Goal: Task Accomplishment & Management: Use online tool/utility

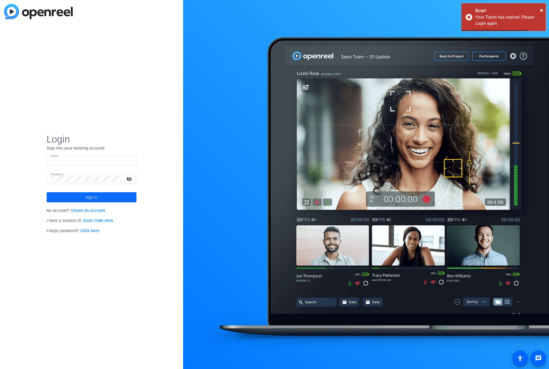
type input "[PERSON_NAME][EMAIL_ADDRESS][DOMAIN_NAME]"
click at [71, 196] on span at bounding box center [92, 197] width 90 height 13
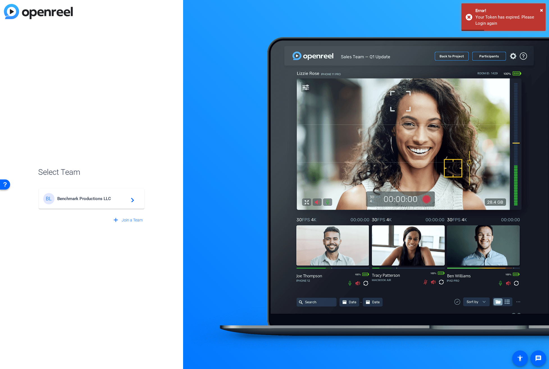
click at [79, 197] on span "Benchmark Productions LLC" at bounding box center [92, 198] width 70 height 5
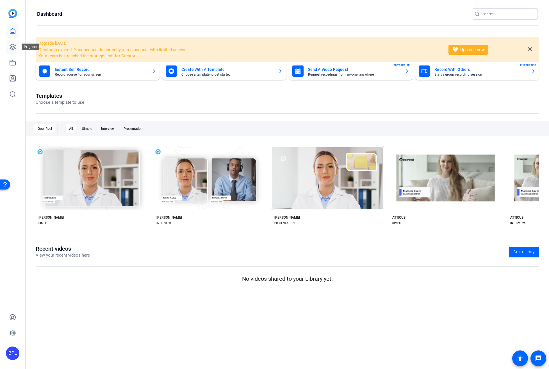
click at [10, 47] on icon at bounding box center [12, 47] width 7 height 7
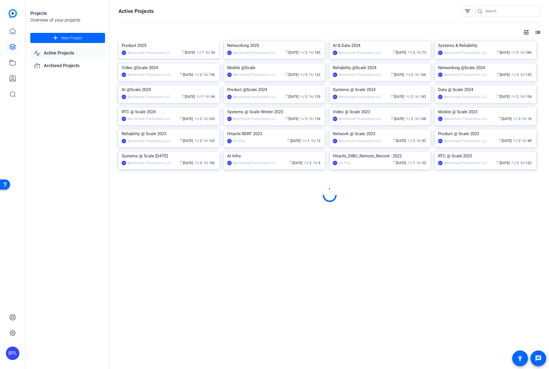
click at [149, 41] on img at bounding box center [169, 41] width 101 height 0
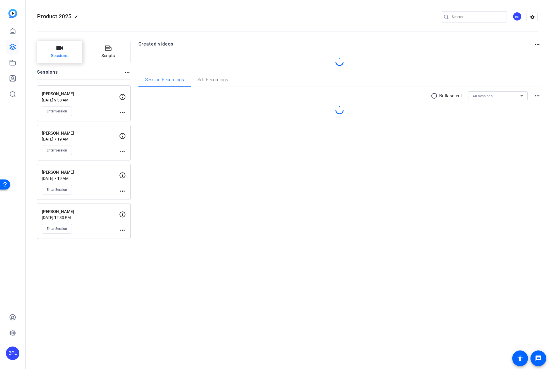
click at [67, 58] on span "Sessions" at bounding box center [60, 56] width 18 height 6
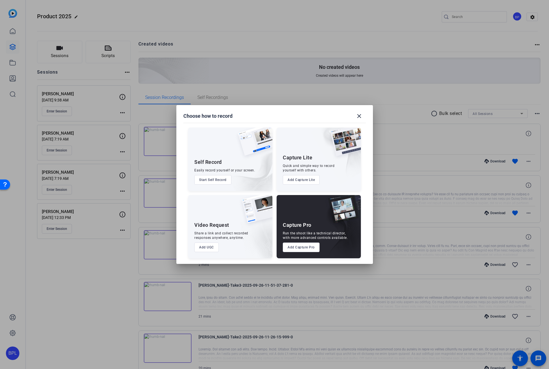
click at [301, 248] on button "Add Capture Pro" at bounding box center [301, 247] width 37 height 10
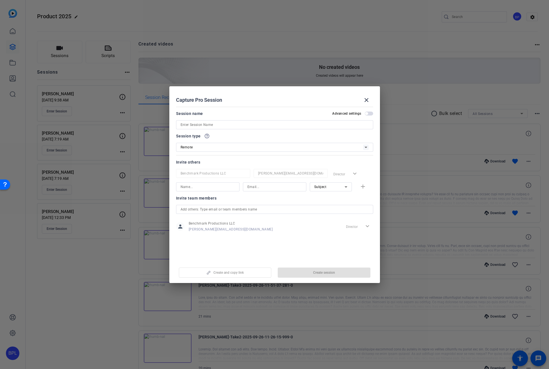
click at [208, 124] on input at bounding box center [275, 124] width 188 height 7
paste input "[PERSON_NAME]"
type input "[PERSON_NAME]"
click at [360, 204] on div "Invite team members person Benchmark Productions LLC josh@benchmarkproductions.…" at bounding box center [274, 217] width 197 height 44
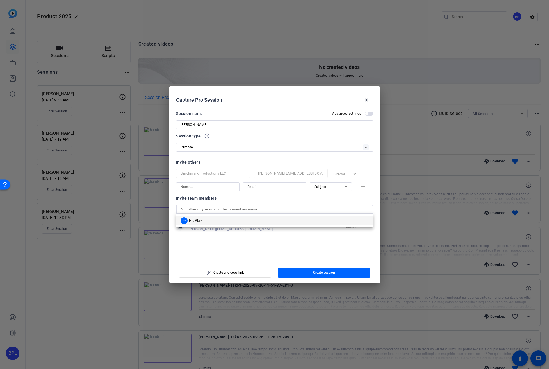
click at [357, 207] on input "text" at bounding box center [275, 209] width 188 height 7
click at [182, 220] on div "HP" at bounding box center [184, 220] width 7 height 7
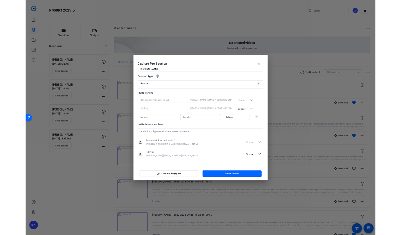
scroll to position [14, 0]
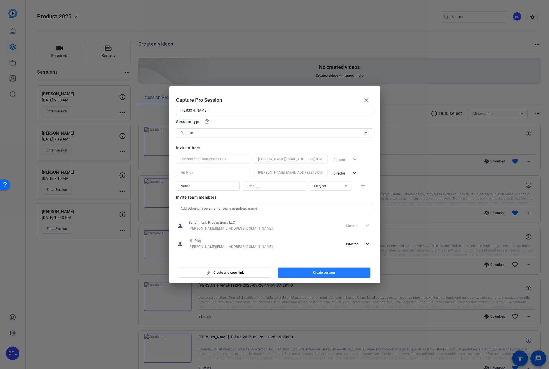
click at [326, 274] on span "Create session" at bounding box center [324, 272] width 22 height 4
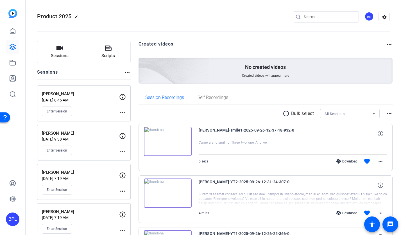
click at [162, 11] on div "Product 2025 edit BP settings" at bounding box center [213, 17] width 353 height 42
click at [63, 109] on span "Enter Session" at bounding box center [57, 111] width 21 height 4
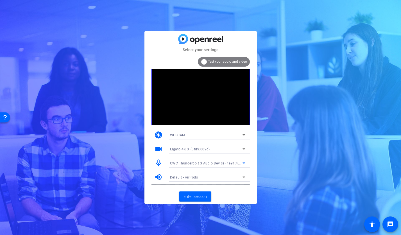
click at [195, 160] on div "OWC Thunderbolt 3 Audio Device (1e91:4001)" at bounding box center [206, 163] width 72 height 7
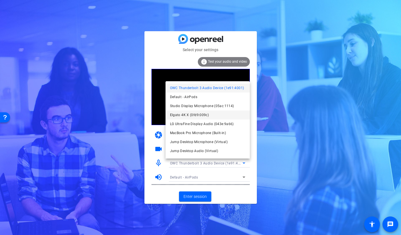
click at [202, 114] on span "Elgato 4K X (0fd9:009c)" at bounding box center [189, 115] width 39 height 7
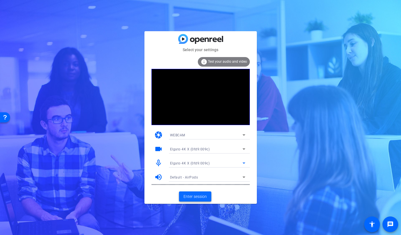
click at [197, 193] on span at bounding box center [195, 196] width 32 height 13
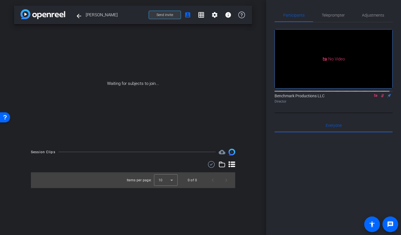
click at [169, 14] on span "Send invite" at bounding box center [165, 15] width 17 height 4
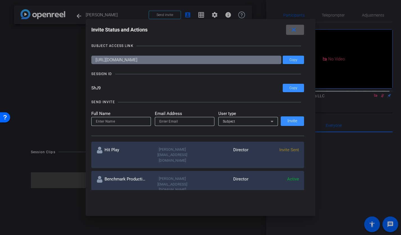
click at [116, 120] on input at bounding box center [121, 121] width 51 height 7
click at [173, 122] on input "email" at bounding box center [184, 121] width 51 height 7
paste input "[PERSON_NAME][EMAIL_ADDRESS][DOMAIN_NAME]"
type input "[PERSON_NAME][EMAIL_ADDRESS][DOMAIN_NAME]"
click at [230, 121] on span "Subject" at bounding box center [229, 121] width 12 height 4
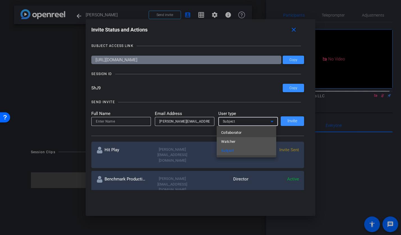
drag, startPoint x: 228, startPoint y: 131, endPoint x: 226, endPoint y: 139, distance: 7.6
click at [226, 139] on div "Collaborator Watcher Subject" at bounding box center [247, 141] width 60 height 31
click at [225, 139] on span "Watcher" at bounding box center [228, 141] width 14 height 7
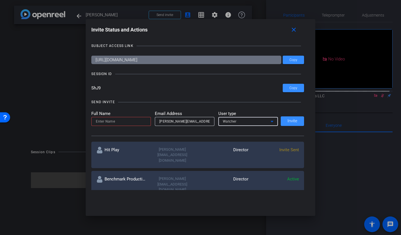
click at [119, 120] on input at bounding box center [121, 121] width 51 height 7
type input "[PERSON_NAME]"
click at [287, 121] on span "Invite" at bounding box center [292, 121] width 10 height 4
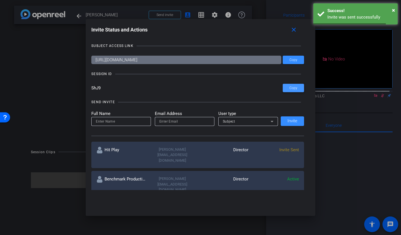
click at [293, 89] on span "Copy" at bounding box center [293, 88] width 8 height 4
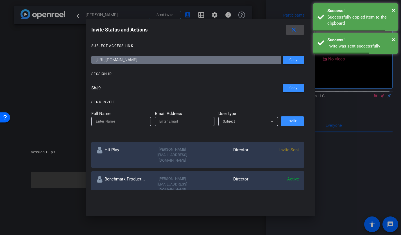
click at [297, 27] on mat-icon "close" at bounding box center [293, 29] width 7 height 7
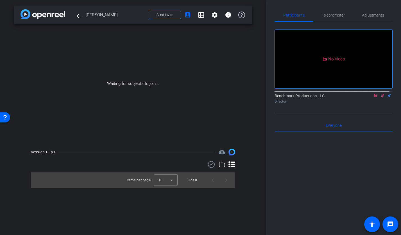
click at [374, 97] on icon at bounding box center [375, 95] width 3 height 3
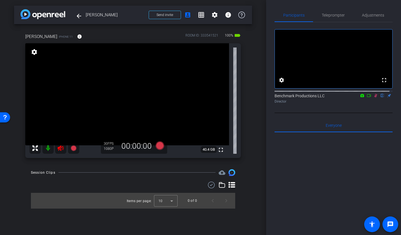
click at [47, 148] on mat-icon at bounding box center [47, 147] width 11 height 11
click at [367, 97] on icon at bounding box center [369, 96] width 4 height 4
click at [373, 15] on span "Adjustments" at bounding box center [373, 15] width 22 height 4
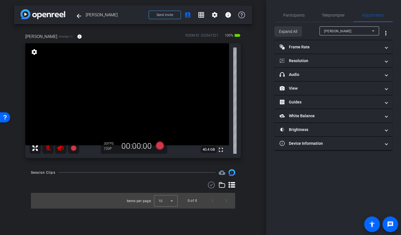
click at [291, 31] on span "Expand All" at bounding box center [288, 31] width 18 height 11
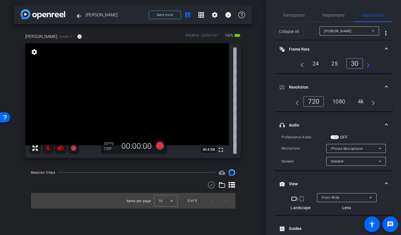
click at [360, 99] on div "4k" at bounding box center [360, 102] width 15 height 10
click at [331, 199] on span "Front Wide" at bounding box center [330, 198] width 18 height 4
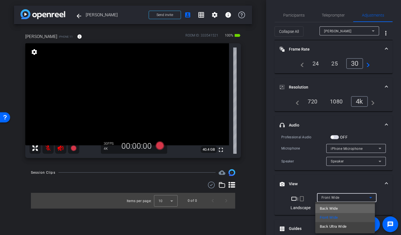
click at [334, 210] on span "Back Wide" at bounding box center [329, 208] width 18 height 7
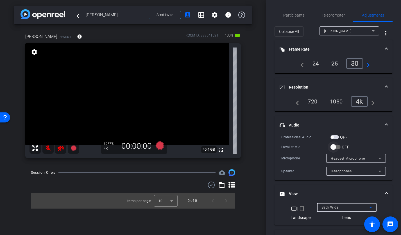
click at [338, 146] on span "button" at bounding box center [333, 146] width 11 height 11
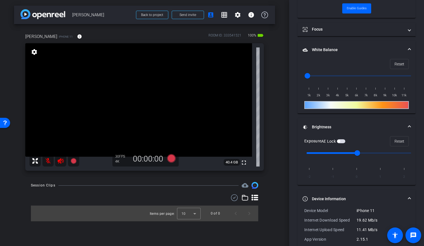
scroll to position [244, 0]
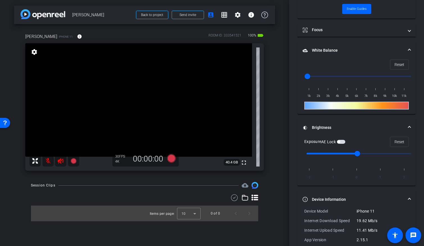
click at [367, 200] on mat-panel-title "Device Information" at bounding box center [353, 200] width 101 height 6
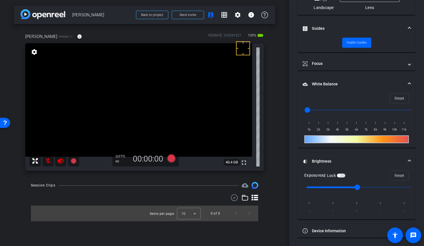
scroll to position [210, 0]
click at [347, 174] on div "Exposure AE Lock Reset" at bounding box center [356, 176] width 105 height 10
click at [345, 175] on span "button" at bounding box center [341, 176] width 8 height 4
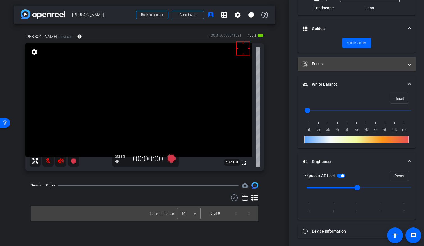
click at [342, 64] on mat-panel-title "Focus" at bounding box center [353, 64] width 101 height 6
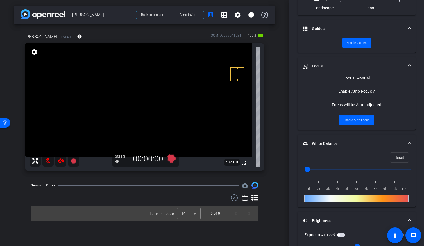
click at [155, 61] on video at bounding box center [138, 100] width 227 height 114
click at [129, 92] on video at bounding box center [138, 100] width 227 height 114
click at [144, 104] on video at bounding box center [138, 100] width 227 height 114
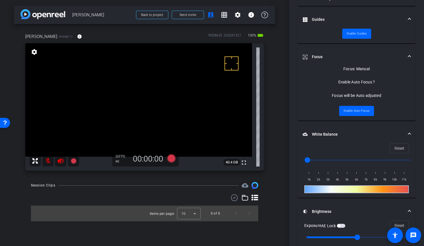
scroll to position [252, 0]
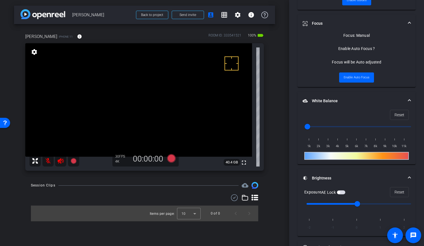
click at [342, 193] on span "button" at bounding box center [341, 193] width 8 height 4
click at [157, 97] on video at bounding box center [138, 100] width 227 height 114
click at [354, 77] on span "Enable Auto Focus" at bounding box center [357, 77] width 26 height 8
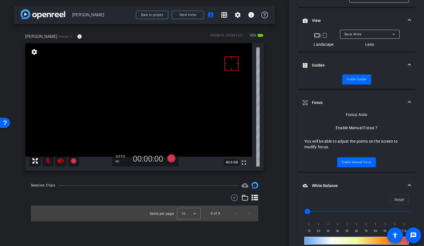
scroll to position [275, 0]
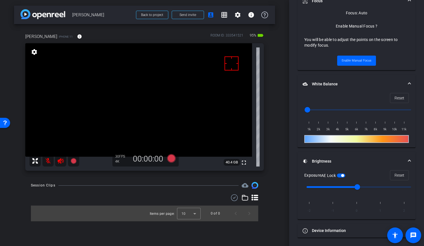
click at [156, 191] on div "Session Clips cloud_upload Items per page: 10 0 of 0" at bounding box center [144, 201] width 261 height 39
click at [235, 12] on mat-icon "settings" at bounding box center [237, 15] width 7 height 7
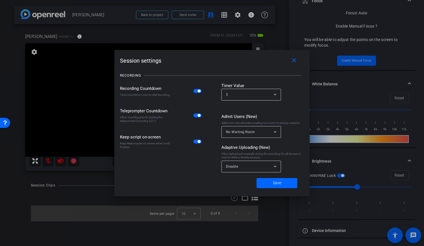
click at [195, 90] on span "button" at bounding box center [197, 91] width 8 height 4
click at [280, 187] on span at bounding box center [277, 182] width 41 height 13
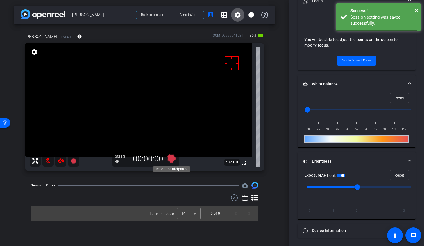
click at [174, 161] on icon at bounding box center [171, 158] width 13 height 10
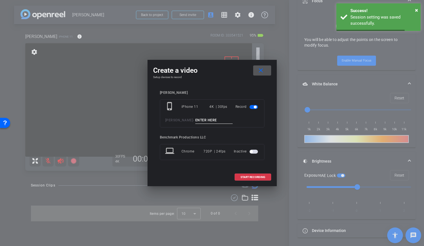
click at [212, 122] on input at bounding box center [214, 120] width 38 height 7
type input "test1"
click at [258, 176] on span "START RECORDING" at bounding box center [253, 177] width 25 height 3
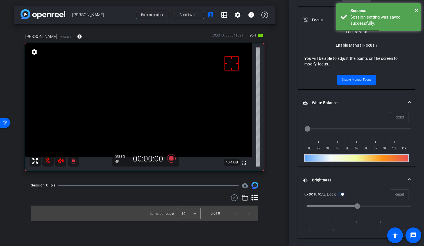
scroll to position [294, 0]
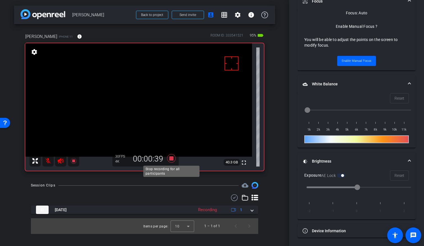
click at [172, 158] on icon at bounding box center [171, 158] width 8 height 8
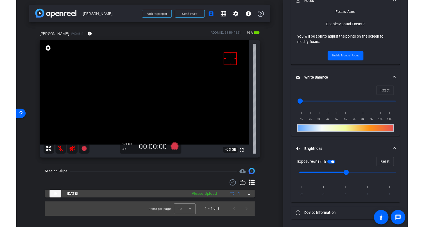
scroll to position [275, 0]
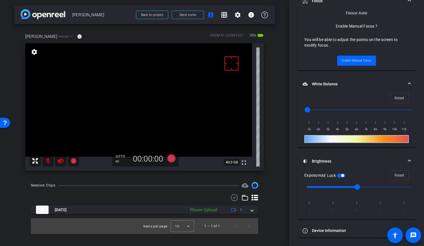
click at [257, 197] on icon at bounding box center [254, 198] width 7 height 6
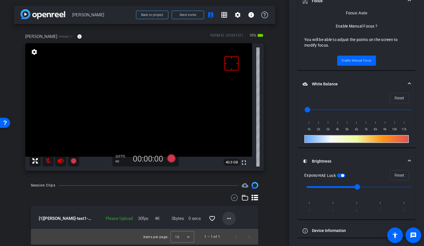
click at [230, 220] on mat-icon "more_horiz" at bounding box center [229, 218] width 7 height 7
click at [233, 192] on span "Upload" at bounding box center [238, 193] width 22 height 7
click at [230, 218] on mat-icon "more_horiz" at bounding box center [229, 218] width 7 height 7
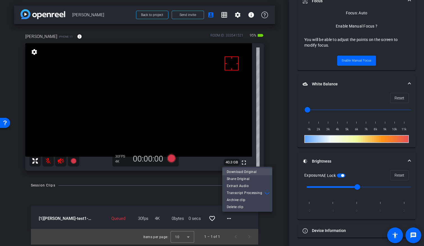
click at [236, 170] on span "Download Original" at bounding box center [247, 172] width 41 height 7
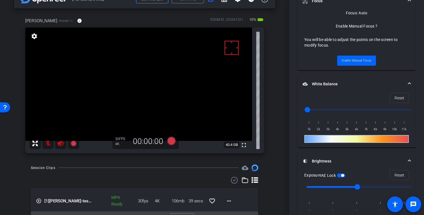
scroll to position [28, 0]
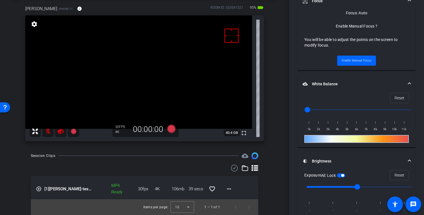
click at [21, 161] on div "Session Clips cloud_upload play_circle_outline [1] [PERSON_NAME]-test1-2025-10-…" at bounding box center [144, 184] width 261 height 63
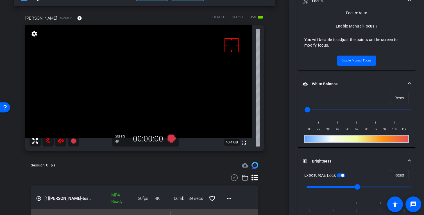
scroll to position [23, 0]
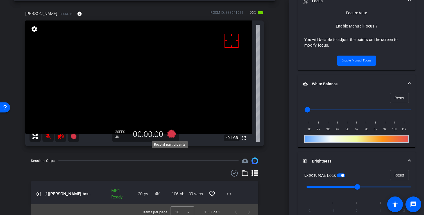
click at [170, 134] on icon at bounding box center [171, 134] width 8 height 8
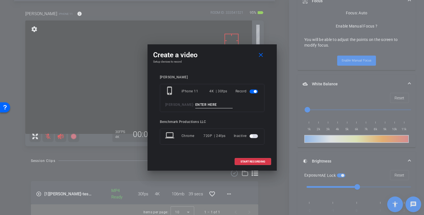
click at [200, 105] on input at bounding box center [214, 104] width 38 height 7
type input "take1"
click at [253, 159] on span at bounding box center [253, 161] width 36 height 13
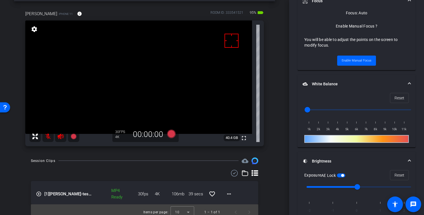
scroll to position [294, 0]
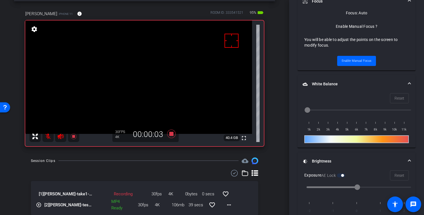
click at [49, 138] on mat-icon at bounding box center [47, 136] width 11 height 11
click at [46, 137] on mat-icon at bounding box center [47, 136] width 11 height 11
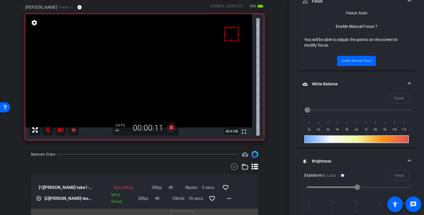
scroll to position [27, 0]
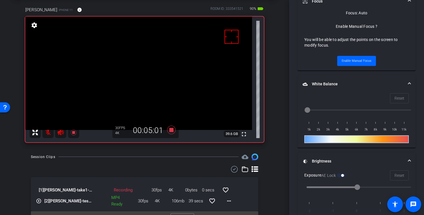
click at [48, 132] on mat-icon at bounding box center [47, 132] width 11 height 11
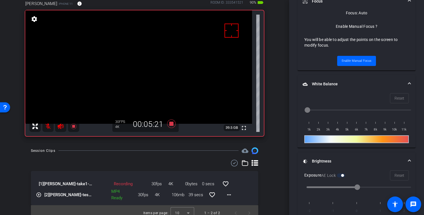
scroll to position [35, 0]
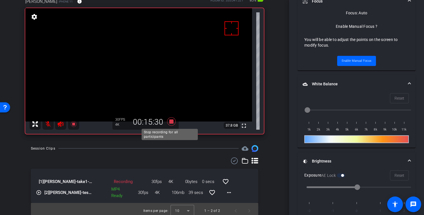
click at [170, 123] on icon at bounding box center [171, 121] width 8 height 8
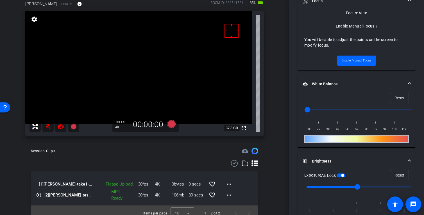
scroll to position [33, 0]
click at [228, 187] on mat-icon "more_horiz" at bounding box center [229, 184] width 7 height 7
click at [230, 195] on span "Upload" at bounding box center [235, 195] width 22 height 7
click at [169, 124] on icon at bounding box center [171, 124] width 8 height 8
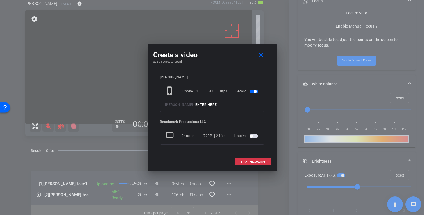
click at [208, 104] on input at bounding box center [214, 104] width 38 height 7
type input "take2"
click at [245, 164] on button "START RECORDING" at bounding box center [253, 161] width 37 height 7
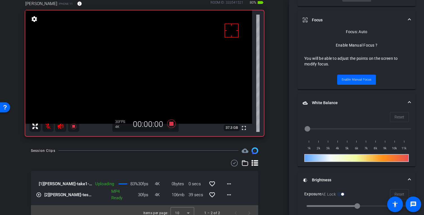
scroll to position [294, 0]
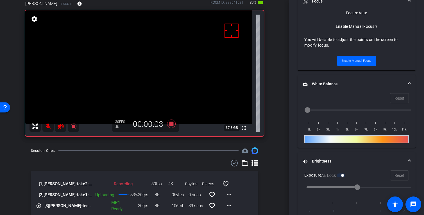
click at [50, 127] on mat-icon at bounding box center [47, 126] width 11 height 11
click at [49, 128] on mat-icon at bounding box center [47, 126] width 11 height 11
click at [171, 126] on icon at bounding box center [171, 124] width 13 height 10
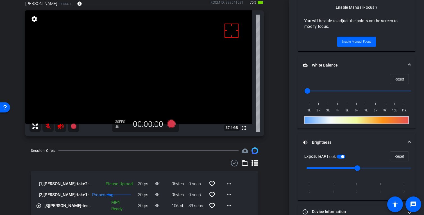
scroll to position [275, 0]
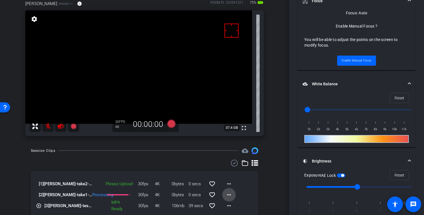
click at [226, 194] on mat-icon "more_horiz" at bounding box center [229, 195] width 7 height 7
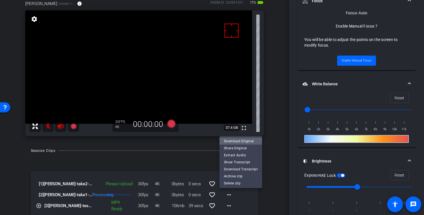
click at [237, 139] on span "Download Original" at bounding box center [241, 141] width 34 height 7
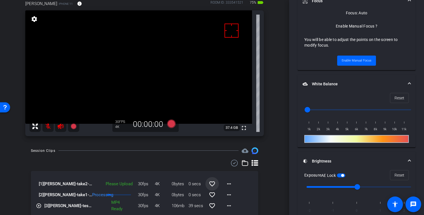
click at [210, 185] on mat-icon "favorite_border" at bounding box center [212, 184] width 7 height 7
click at [274, 174] on div "arrow_back [PERSON_NAME] Back to project Send invite account_box grid_on settin…" at bounding box center [144, 74] width 289 height 215
click at [169, 124] on icon at bounding box center [171, 124] width 8 height 8
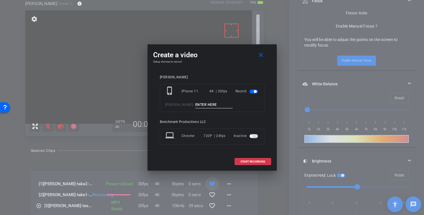
click at [195, 104] on input at bounding box center [214, 104] width 38 height 7
type input "bg"
click at [270, 162] on span at bounding box center [253, 161] width 36 height 13
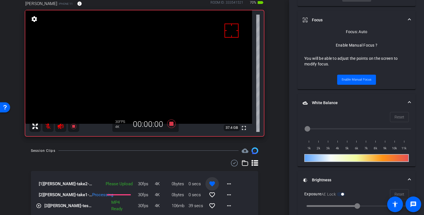
scroll to position [294, 0]
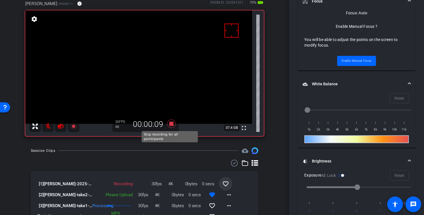
click at [172, 125] on icon at bounding box center [171, 124] width 13 height 10
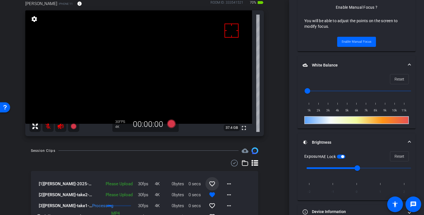
scroll to position [275, 0]
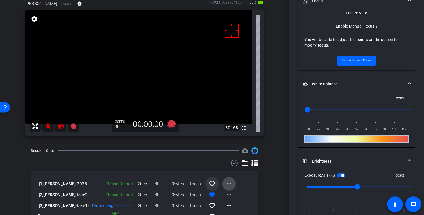
click at [228, 184] on mat-icon "more_horiz" at bounding box center [229, 184] width 7 height 7
click at [235, 196] on span "Upload" at bounding box center [235, 195] width 22 height 7
click at [226, 194] on mat-icon "more_horiz" at bounding box center [229, 195] width 7 height 7
click at [237, 167] on span "Upload" at bounding box center [235, 169] width 22 height 7
click at [227, 184] on mat-icon "more_horiz" at bounding box center [229, 184] width 7 height 7
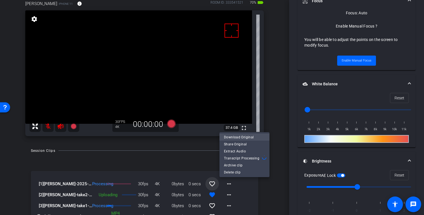
click at [235, 135] on span "Download Original" at bounding box center [244, 137] width 41 height 7
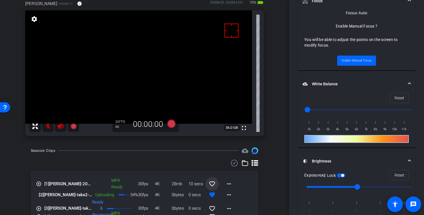
click at [273, 175] on div "arrow_back [PERSON_NAME] Back to project Send invite account_box grid_on settin…" at bounding box center [144, 74] width 289 height 215
click at [138, 152] on div "Session Clips cloud_upload" at bounding box center [144, 151] width 227 height 7
click at [173, 122] on icon at bounding box center [171, 124] width 8 height 8
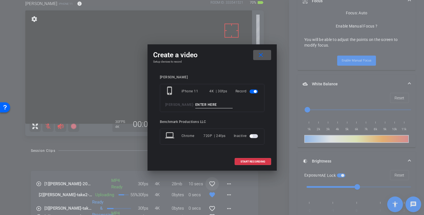
click at [204, 103] on input at bounding box center [214, 104] width 38 height 7
type input "YT1"
click at [256, 163] on span at bounding box center [253, 161] width 36 height 13
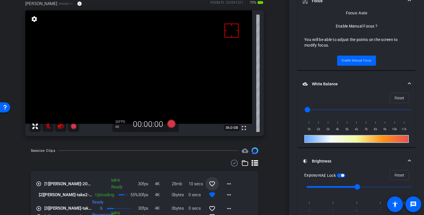
scroll to position [294, 0]
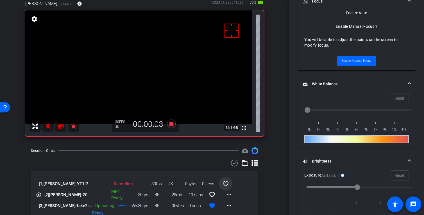
click at [51, 127] on mat-icon at bounding box center [47, 126] width 11 height 11
click at [147, 153] on div "Session Clips cloud_upload" at bounding box center [144, 151] width 227 height 7
click at [170, 124] on icon at bounding box center [171, 124] width 8 height 8
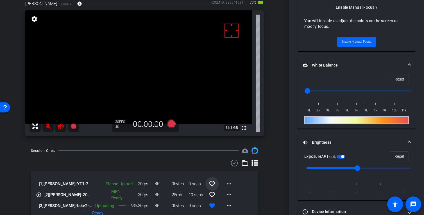
scroll to position [275, 0]
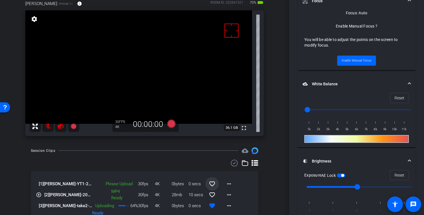
click at [209, 184] on mat-icon "favorite_border" at bounding box center [212, 184] width 7 height 7
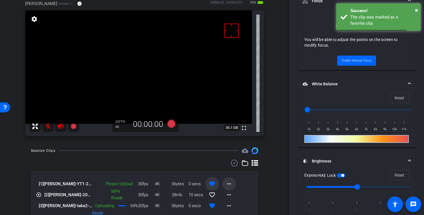
click at [226, 184] on mat-icon "more_horiz" at bounding box center [229, 184] width 7 height 7
click at [229, 195] on span "Upload" at bounding box center [235, 195] width 22 height 7
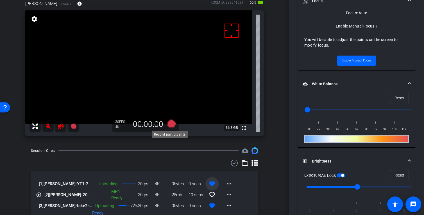
click at [167, 124] on icon at bounding box center [171, 124] width 8 height 8
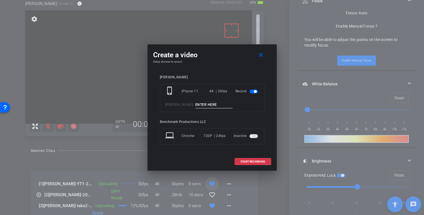
click at [206, 108] on input at bounding box center [214, 104] width 38 height 7
type input "smile"
click at [246, 166] on span at bounding box center [253, 161] width 36 height 13
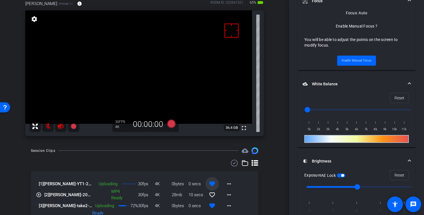
scroll to position [294, 0]
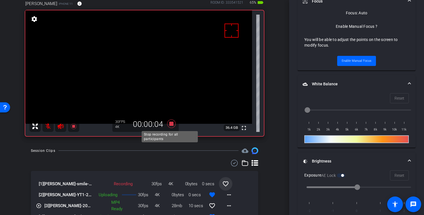
click at [171, 123] on icon at bounding box center [171, 124] width 8 height 8
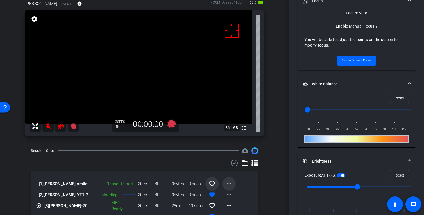
click at [226, 182] on mat-icon "more_horiz" at bounding box center [229, 184] width 7 height 7
click at [237, 196] on span "Upload" at bounding box center [235, 195] width 22 height 7
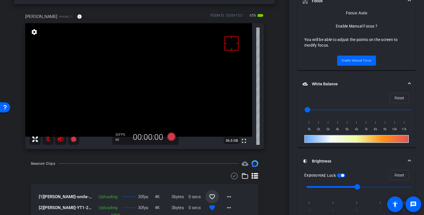
scroll to position [79, 0]
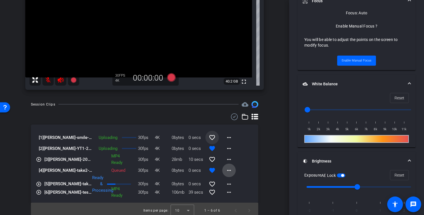
click at [228, 170] on mat-icon "more_horiz" at bounding box center [229, 170] width 7 height 7
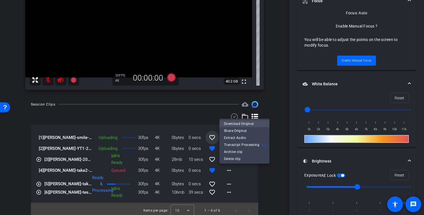
click at [241, 122] on span "Download Original" at bounding box center [244, 123] width 41 height 7
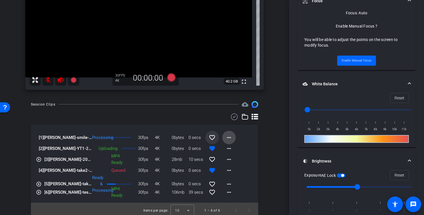
click at [228, 139] on mat-icon "more_horiz" at bounding box center [229, 137] width 7 height 7
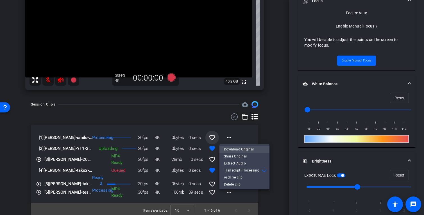
click at [244, 149] on span "Download Original" at bounding box center [244, 149] width 41 height 7
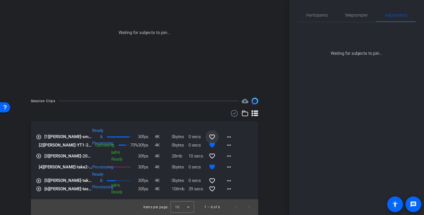
scroll to position [0, 0]
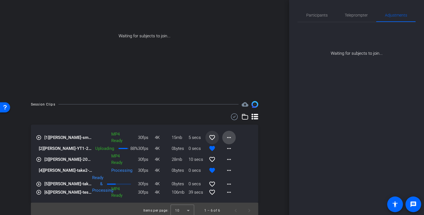
click at [226, 137] on mat-icon "more_horiz" at bounding box center [229, 137] width 7 height 7
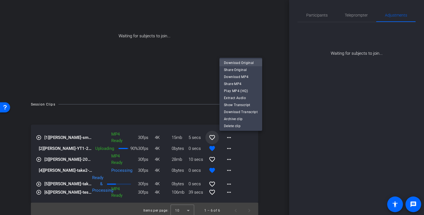
click at [242, 63] on span "Download Original" at bounding box center [241, 63] width 34 height 7
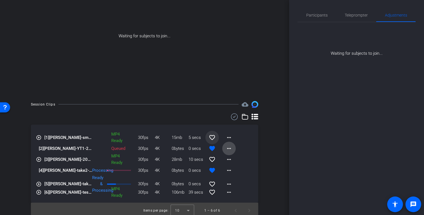
click at [232, 148] on span at bounding box center [228, 148] width 13 height 13
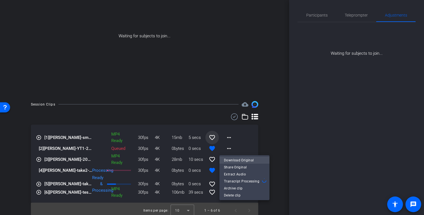
click at [244, 159] on span "Download Original" at bounding box center [244, 160] width 41 height 7
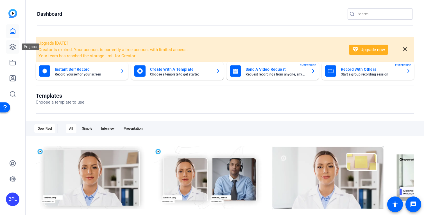
click at [11, 46] on icon at bounding box center [12, 47] width 7 height 7
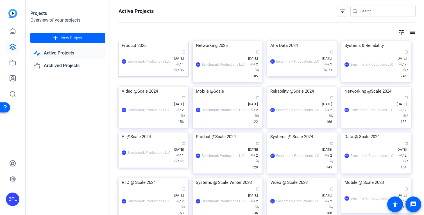
click at [151, 41] on img at bounding box center [154, 41] width 70 height 0
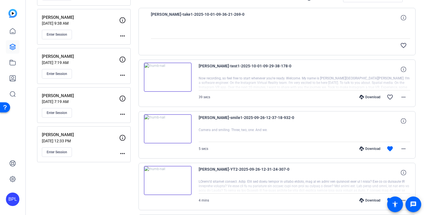
scroll to position [103, 0]
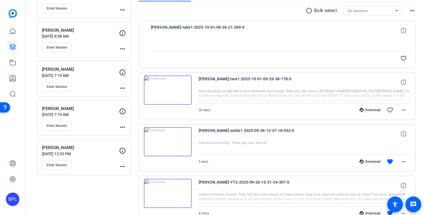
click at [97, 110] on p "Blaise Thomas" at bounding box center [80, 109] width 77 height 6
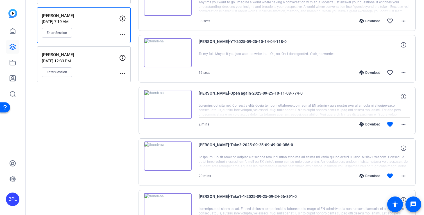
scroll to position [240, 0]
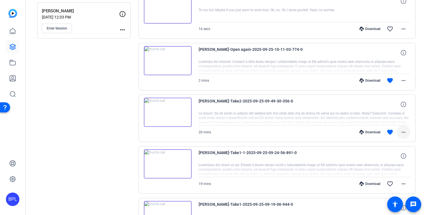
click at [400, 134] on mat-icon "more_horiz" at bounding box center [403, 132] width 7 height 7
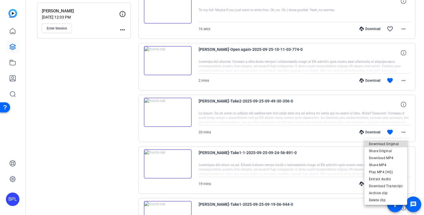
click at [397, 143] on span "Download Original" at bounding box center [386, 144] width 34 height 7
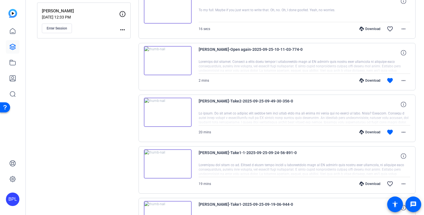
scroll to position [240, 0]
